Goal: Information Seeking & Learning: Check status

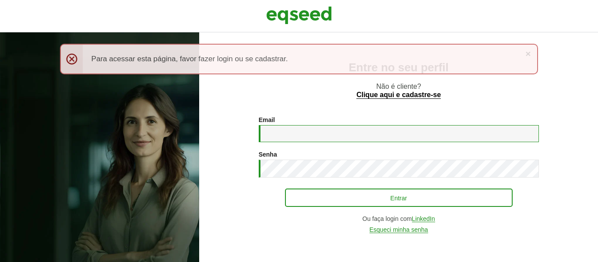
type input "**********"
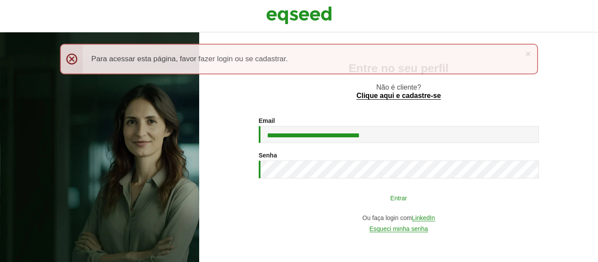
click at [439, 200] on button "Entrar" at bounding box center [399, 198] width 228 height 17
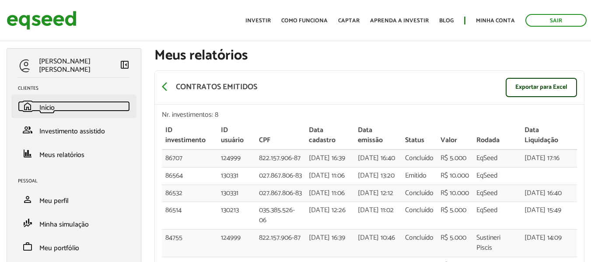
click at [64, 112] on link "home Início" at bounding box center [74, 106] width 112 height 11
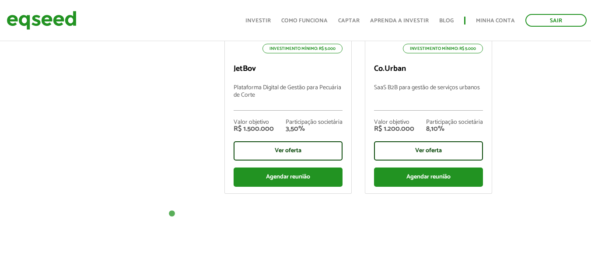
scroll to position [481, 0]
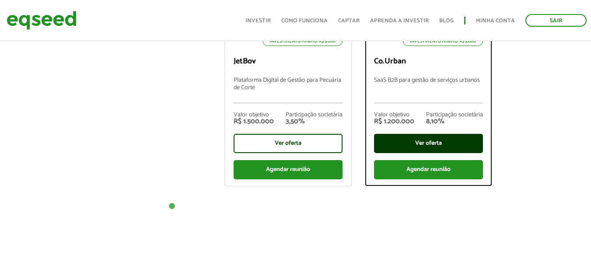
click at [435, 145] on div "Ver oferta" at bounding box center [428, 143] width 109 height 19
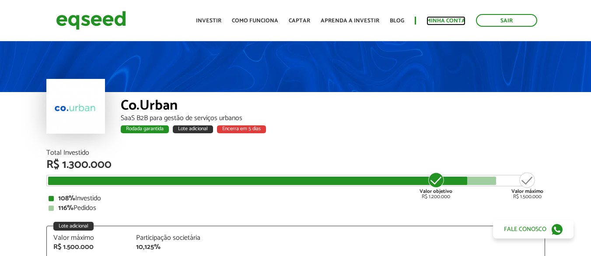
click at [446, 23] on link "Minha conta" at bounding box center [446, 21] width 39 height 6
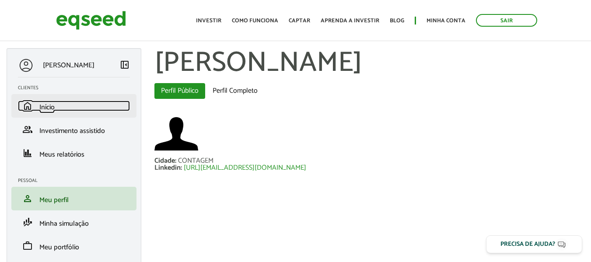
click at [39, 105] on link "home Início" at bounding box center [74, 106] width 112 height 11
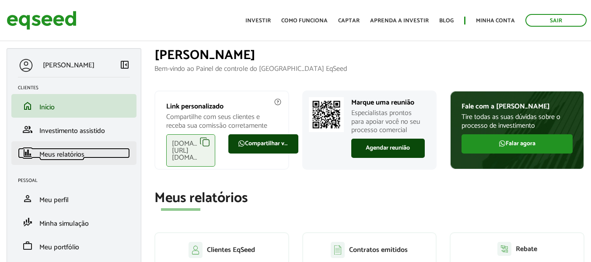
click at [60, 155] on span "Meus relatórios" at bounding box center [61, 155] width 45 height 12
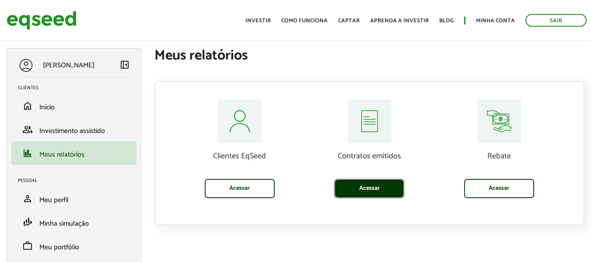
click at [370, 186] on link "Acessar" at bounding box center [369, 188] width 70 height 19
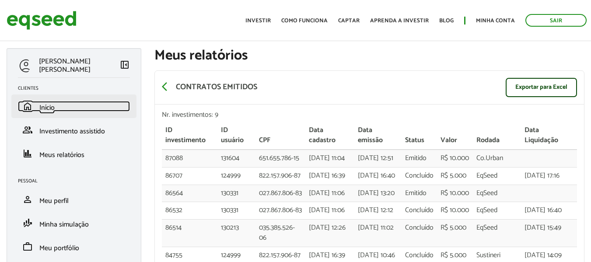
click at [68, 109] on link "home Início" at bounding box center [74, 106] width 112 height 11
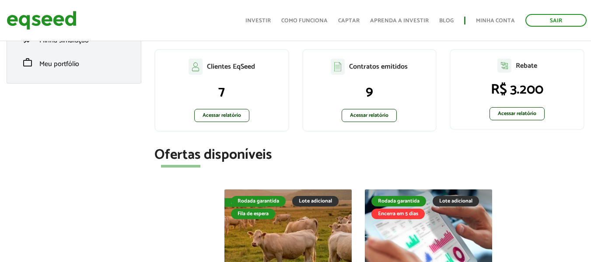
scroll to position [131, 0]
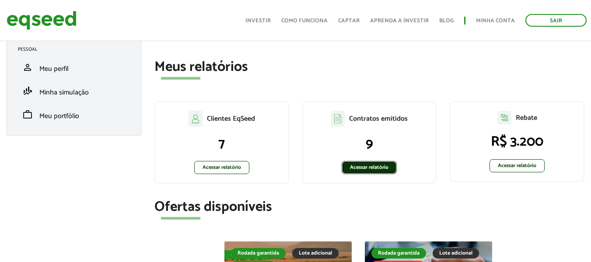
click at [387, 165] on link "Acessar relatório" at bounding box center [369, 167] width 55 height 13
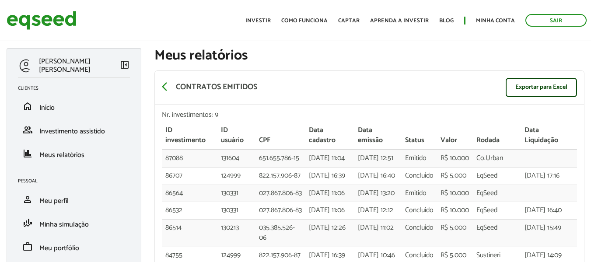
click at [384, 91] on div "arrow_back_ios Contratos emitidos Exportar para Excel" at bounding box center [369, 88] width 429 height 34
